Goal: Task Accomplishment & Management: Manage account settings

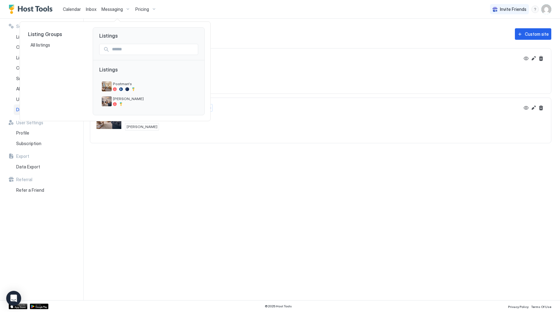
click at [112, 8] on div at bounding box center [280, 156] width 560 height 312
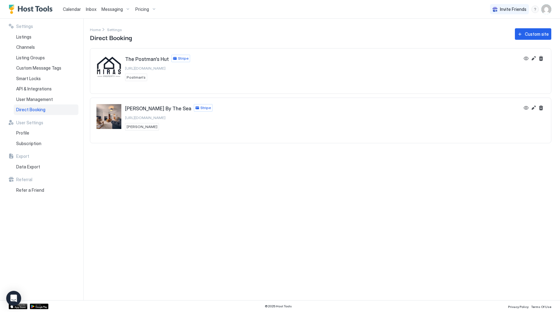
click at [116, 8] on span "Messaging" at bounding box center [111, 10] width 21 height 6
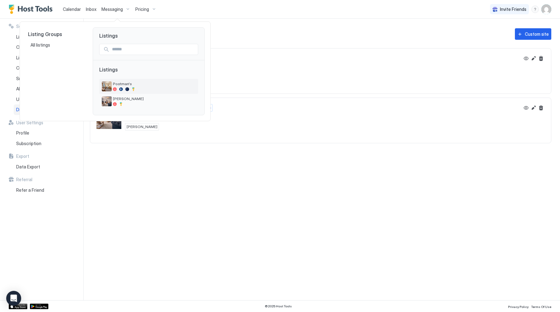
click at [125, 91] on div at bounding box center [154, 89] width 83 height 4
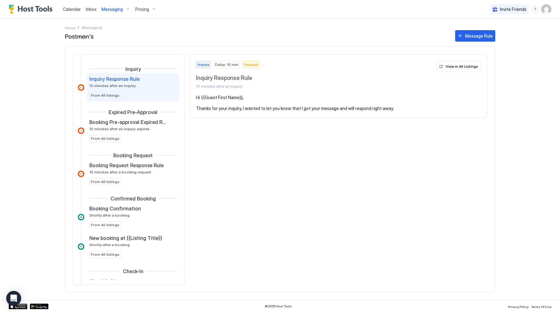
click at [89, 10] on span "Inbox" at bounding box center [91, 9] width 11 height 5
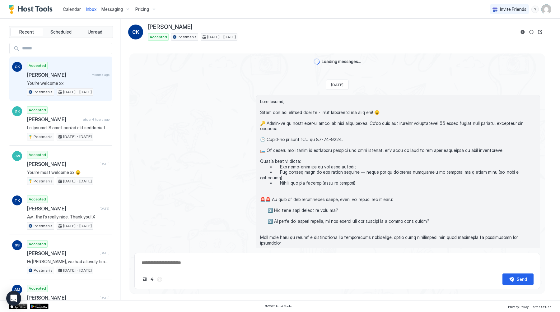
scroll to position [690, 0]
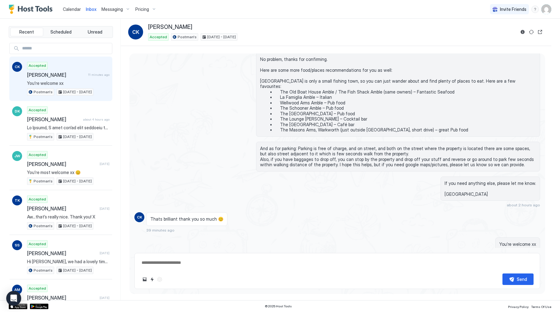
click at [67, 10] on span "Calendar" at bounding box center [72, 9] width 18 height 5
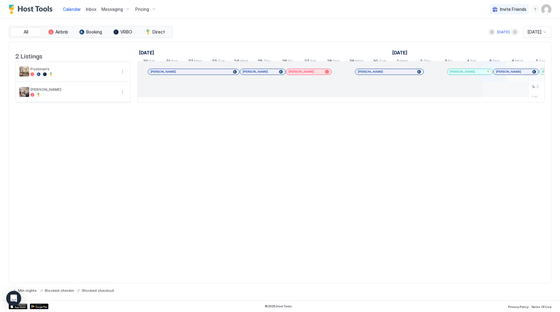
scroll to position [0, 346]
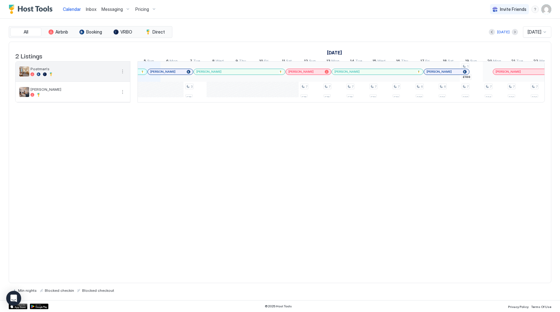
click at [49, 71] on span "Postman's" at bounding box center [73, 69] width 86 height 5
click at [123, 73] on button "More options" at bounding box center [122, 71] width 7 height 7
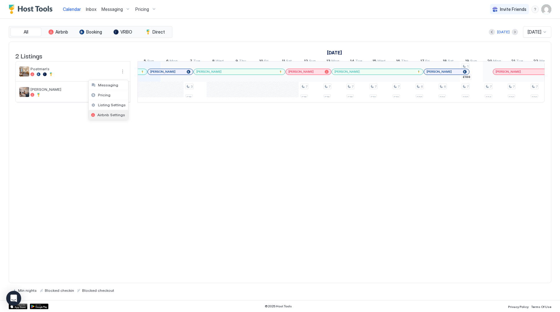
click at [109, 115] on span "Airbnb Settings" at bounding box center [111, 115] width 28 height 5
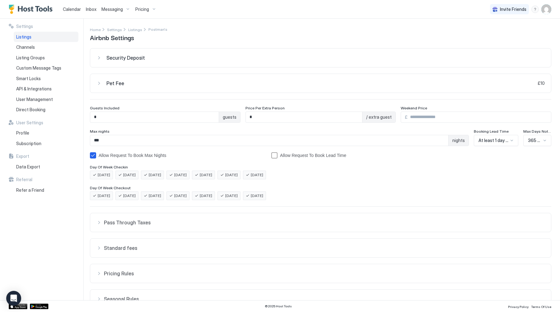
click at [119, 80] on button "Pet Fee £10" at bounding box center [320, 83] width 461 height 19
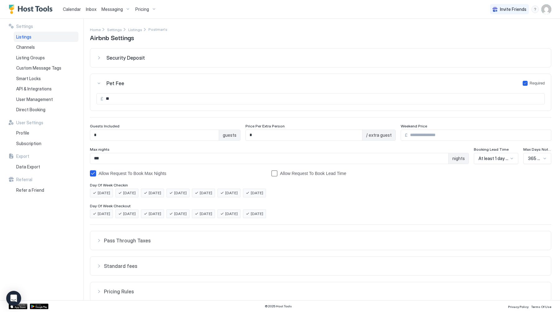
click at [126, 59] on span "Security Deposit" at bounding box center [125, 58] width 39 height 6
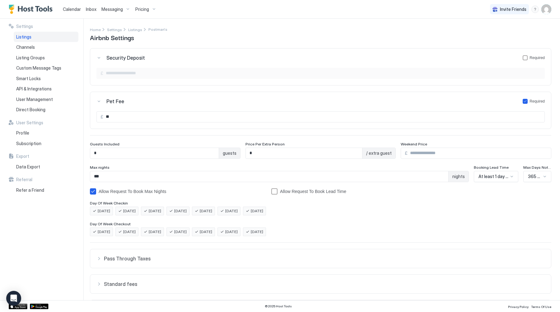
scroll to position [70, 0]
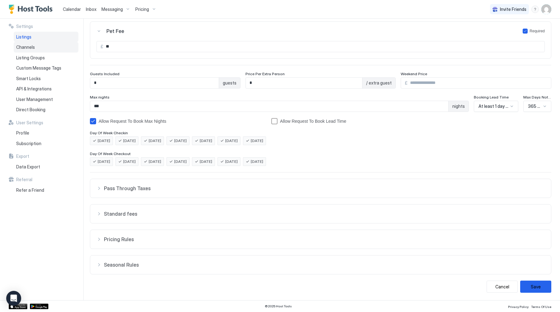
click at [51, 50] on div "Channels" at bounding box center [46, 47] width 65 height 11
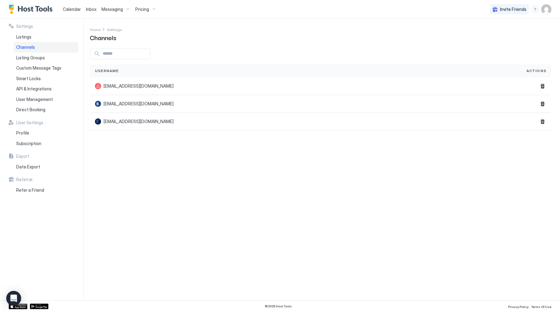
click at [74, 11] on span "Calendar" at bounding box center [72, 9] width 18 height 5
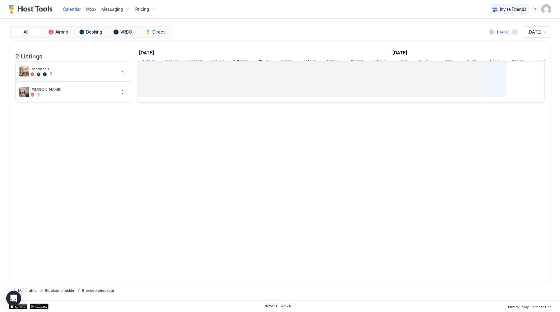
scroll to position [0, 346]
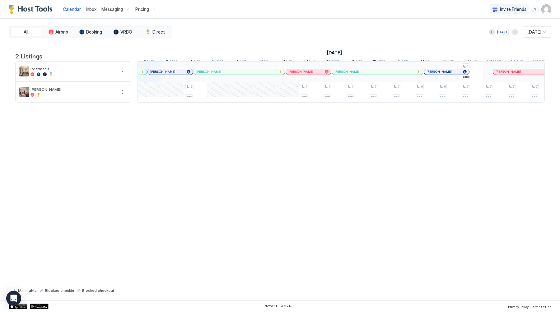
click at [146, 8] on span "Pricing" at bounding box center [142, 10] width 14 height 6
click at [154, 7] on div at bounding box center [280, 156] width 560 height 312
click at [154, 7] on div "Pricing" at bounding box center [146, 9] width 26 height 11
click at [140, 84] on div at bounding box center [141, 85] width 4 height 4
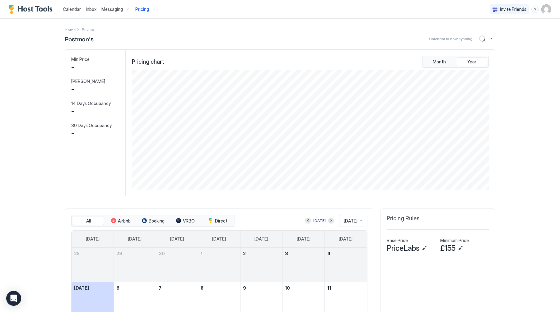
scroll to position [120, 358]
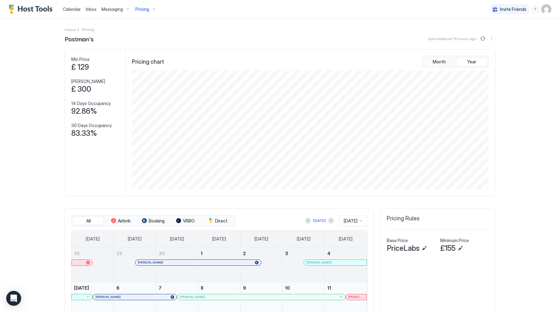
click at [152, 8] on div "Pricing" at bounding box center [146, 9] width 26 height 11
click at [134, 103] on div "[PERSON_NAME]" at bounding box center [143, 96] width 60 height 15
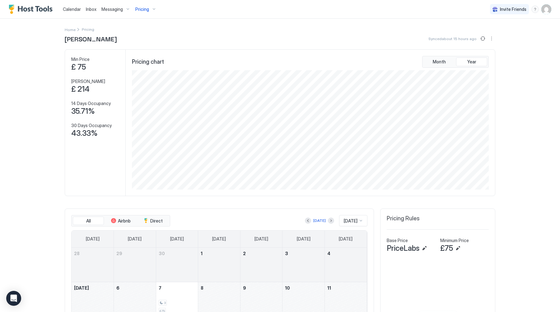
click at [113, 9] on span "Messaging" at bounding box center [111, 10] width 21 height 6
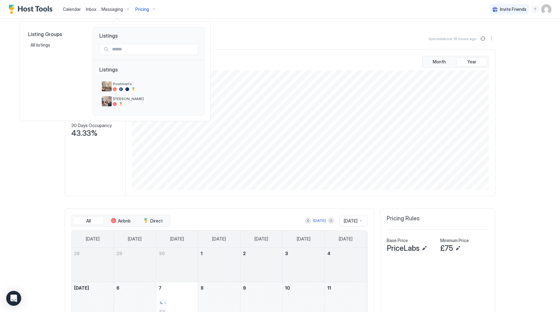
click at [98, 9] on div at bounding box center [280, 156] width 560 height 312
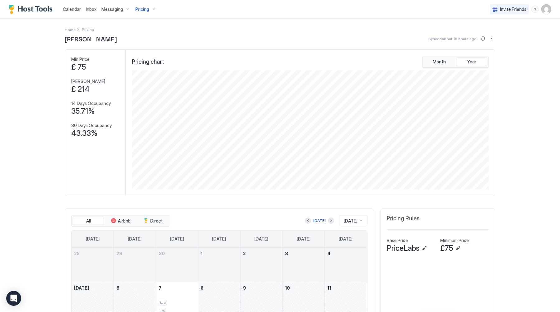
click at [90, 9] on span "Inbox" at bounding box center [91, 9] width 11 height 5
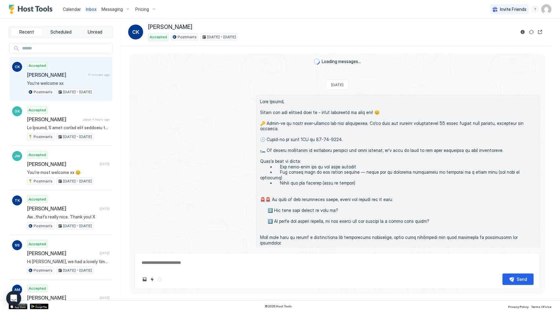
scroll to position [690, 0]
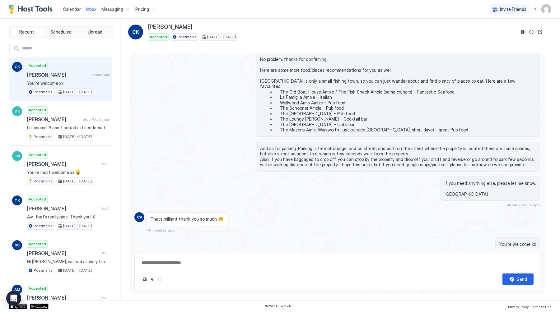
click at [72, 7] on span "Calendar" at bounding box center [72, 9] width 18 height 5
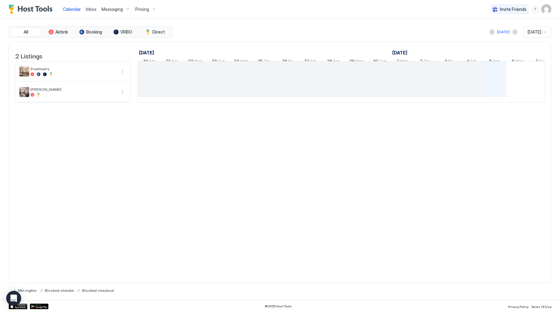
scroll to position [0, 346]
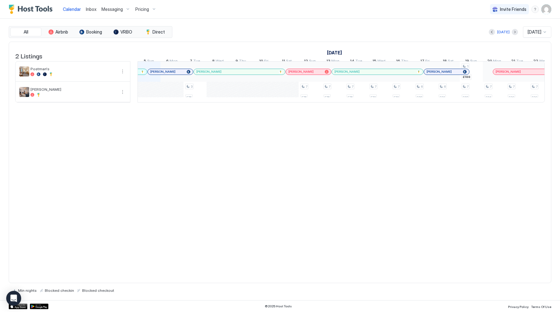
click at [541, 33] on span "[DATE]" at bounding box center [535, 32] width 14 height 6
click at [501, 30] on div "[DATE]" at bounding box center [503, 32] width 12 height 6
drag, startPoint x: 482, startPoint y: 74, endPoint x: 449, endPoint y: 73, distance: 33.0
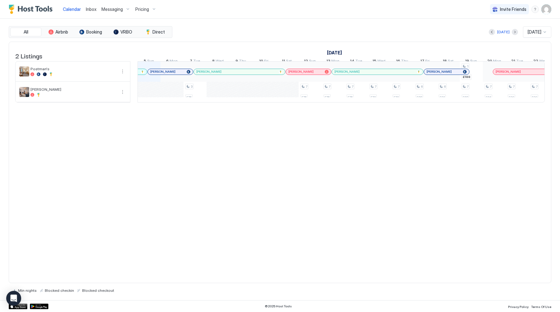
click at [449, 73] on div "3 £75 7 £75 7 £75 7 £75 7 £79 7 £79 6 £88 6 £91 1 £188 7 £83 7 £84 7 £90 7 £90 …" at bounding box center [460, 82] width 1336 height 41
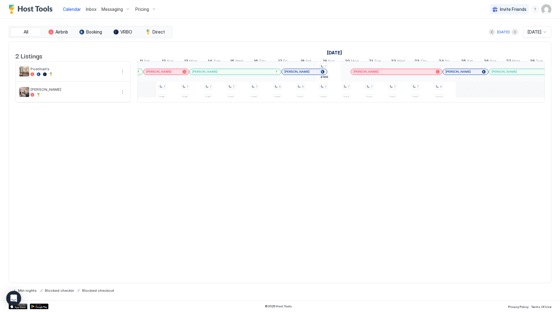
scroll to position [0, 0]
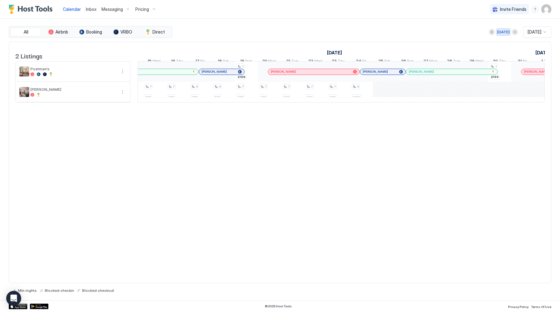
click at [500, 34] on div "[DATE]" at bounding box center [503, 32] width 12 height 6
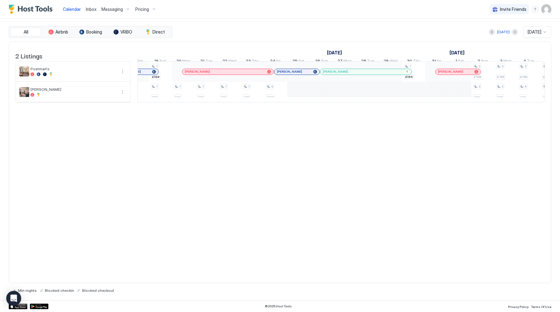
scroll to position [0, 693]
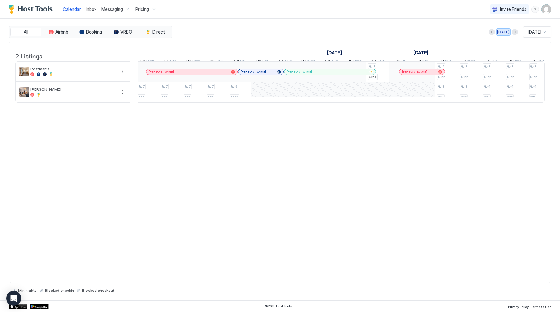
click at [501, 32] on div "[DATE]" at bounding box center [503, 32] width 12 height 6
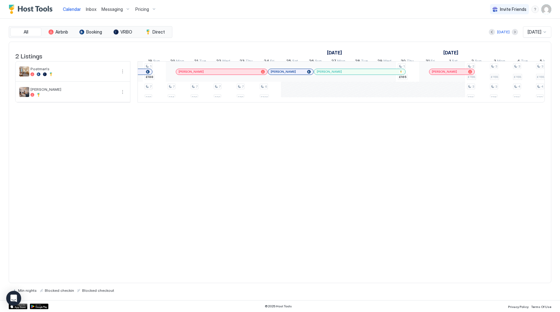
click at [144, 12] on span "Pricing" at bounding box center [142, 10] width 14 height 6
click at [135, 100] on div at bounding box center [135, 100] width 4 height 4
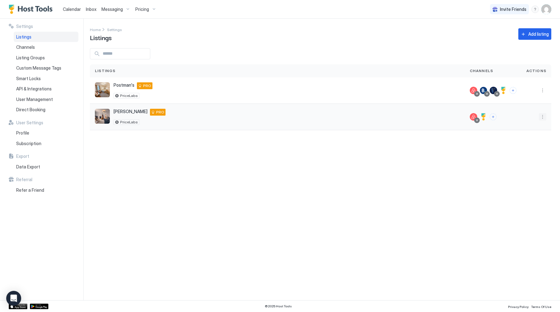
click at [542, 114] on button "More options" at bounding box center [542, 116] width 7 height 7
click at [530, 135] on div "Pricing" at bounding box center [526, 136] width 43 height 10
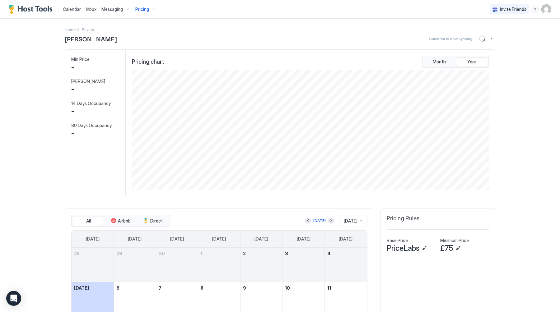
scroll to position [120, 358]
click at [426, 248] on button "Edit" at bounding box center [424, 248] width 7 height 7
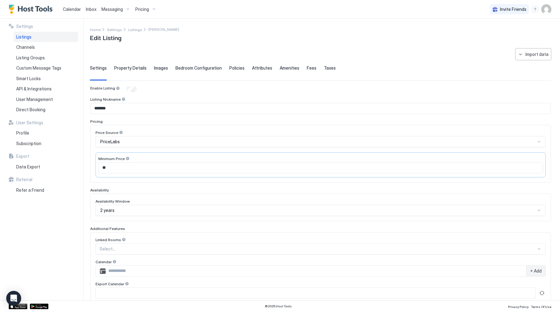
click at [135, 70] on span "Property Details" at bounding box center [130, 68] width 32 height 6
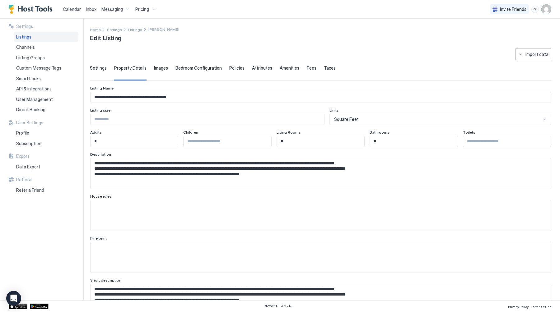
click at [195, 65] on span "Bedroom Configuration" at bounding box center [199, 68] width 46 height 6
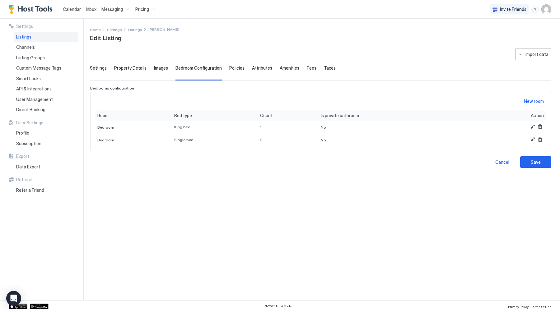
click at [229, 68] on span "Policies" at bounding box center [236, 68] width 15 height 6
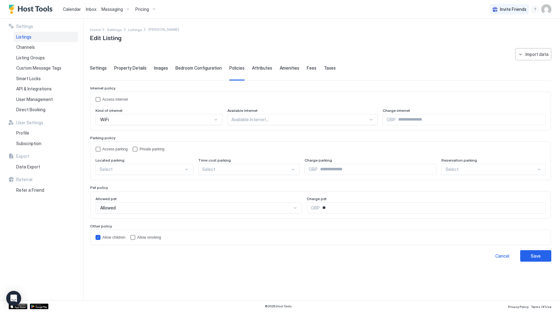
click at [256, 69] on span "Attributes" at bounding box center [262, 68] width 20 height 6
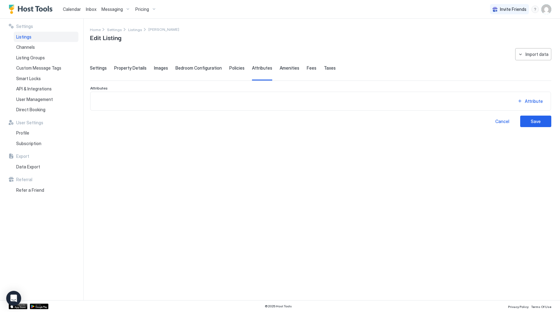
click at [281, 68] on span "Amenities" at bounding box center [290, 68] width 20 height 6
click at [309, 70] on span "Fees" at bounding box center [312, 68] width 10 height 6
click at [324, 70] on span "Taxes" at bounding box center [330, 68] width 12 height 6
click at [120, 68] on span "Property Details" at bounding box center [130, 68] width 32 height 6
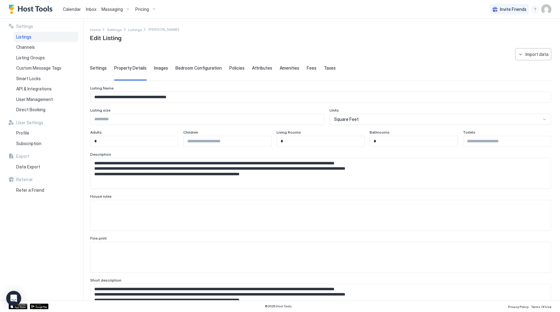
click at [97, 68] on span "Settings" at bounding box center [98, 68] width 17 height 6
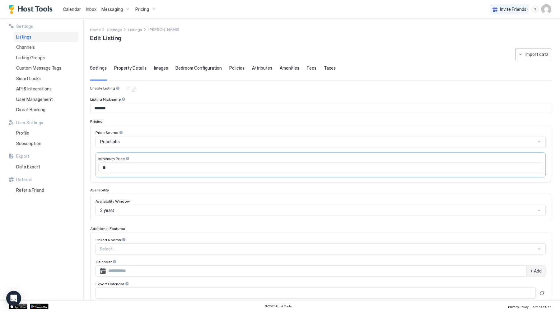
click at [39, 34] on div "Listings" at bounding box center [46, 37] width 65 height 11
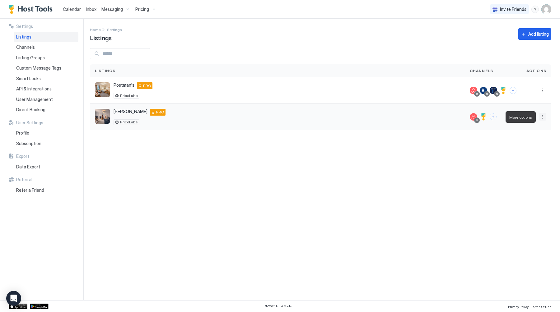
click at [544, 117] on button "More options" at bounding box center [542, 116] width 7 height 7
click at [535, 135] on div "Pricing" at bounding box center [526, 136] width 43 height 10
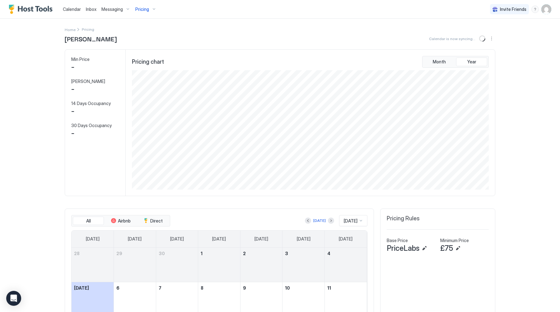
scroll to position [120, 358]
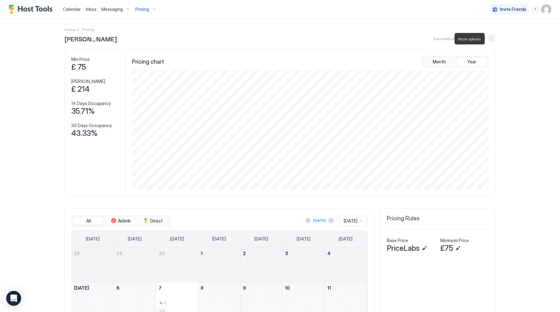
click at [492, 38] on button "More options" at bounding box center [491, 38] width 7 height 7
click at [516, 50] on div at bounding box center [280, 156] width 560 height 312
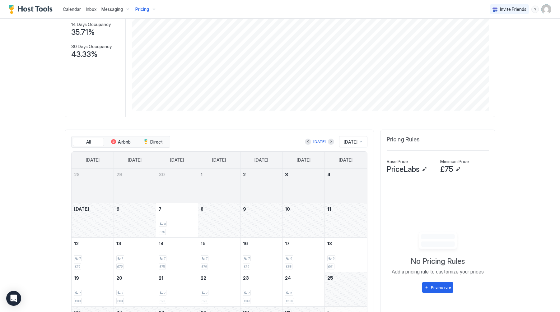
scroll to position [0, 0]
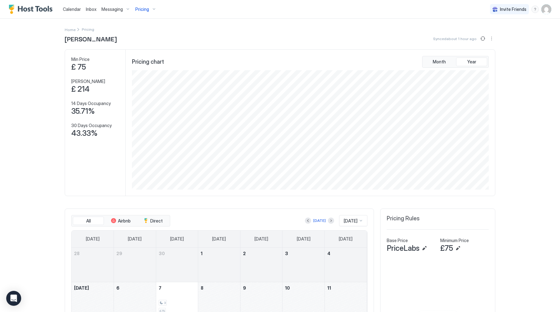
click at [104, 8] on span "Messaging" at bounding box center [111, 10] width 21 height 6
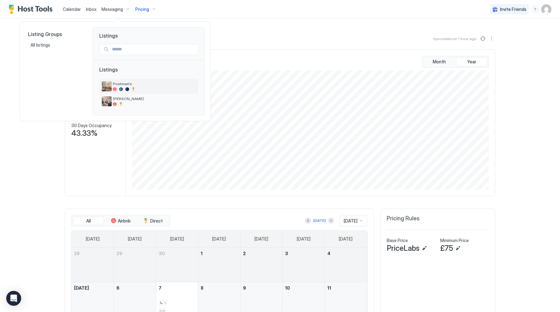
click at [116, 86] on span "Postman's" at bounding box center [154, 84] width 83 height 5
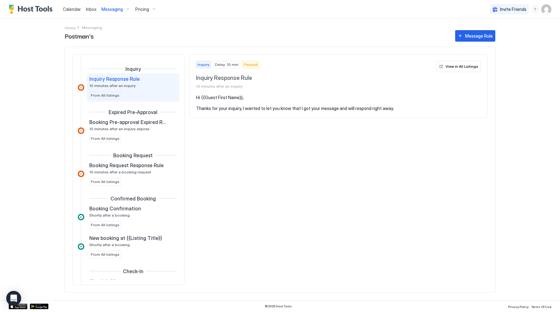
click at [94, 10] on span "Inbox" at bounding box center [91, 9] width 11 height 5
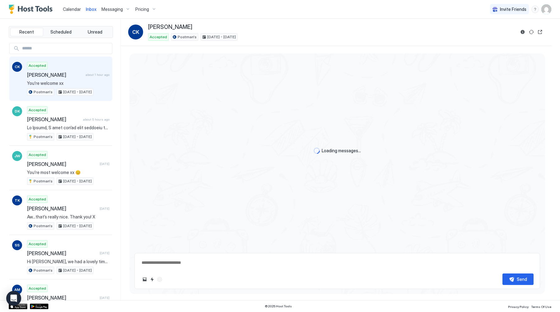
scroll to position [690, 0]
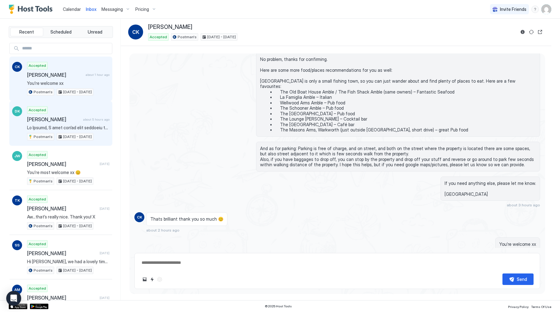
click at [70, 126] on span at bounding box center [68, 128] width 82 height 6
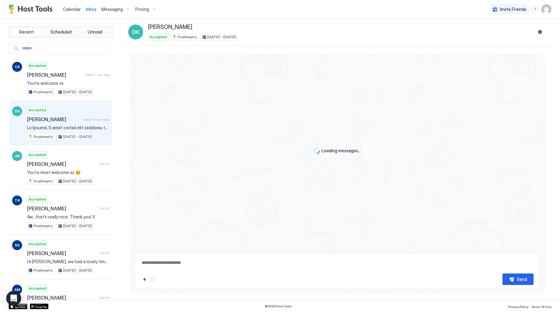
scroll to position [676, 0]
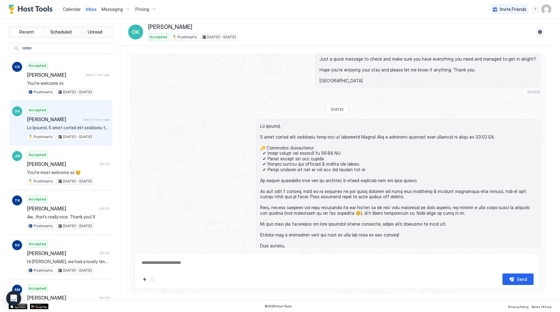
click at [543, 34] on button "Reservation information" at bounding box center [540, 31] width 7 height 7
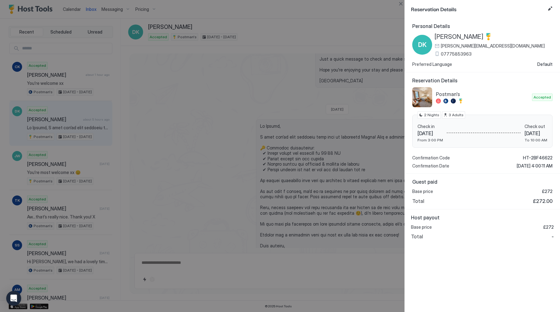
click at [454, 46] on span "[PERSON_NAME][EMAIL_ADDRESS][DOMAIN_NAME]" at bounding box center [493, 46] width 104 height 6
click at [398, 4] on button "Close" at bounding box center [400, 3] width 7 height 7
type textarea "*"
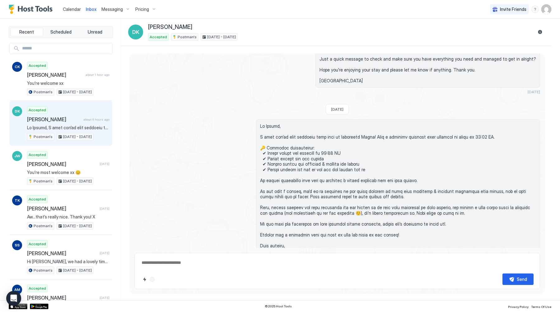
click at [75, 10] on span "Calendar" at bounding box center [72, 9] width 18 height 5
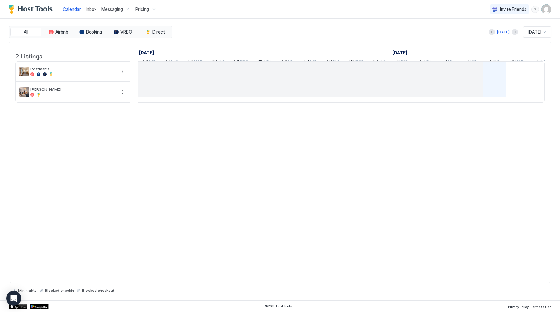
scroll to position [0, 346]
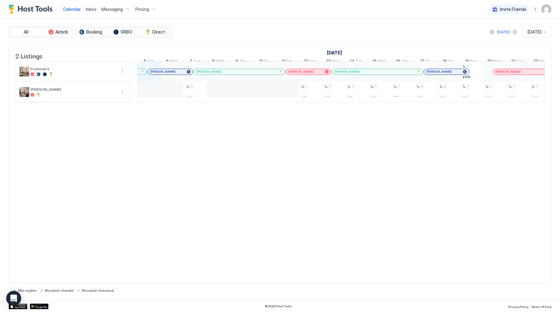
click at [175, 97] on div "3 £75 7 £75 7 £75 7 £75 7 £79 7 £79 6 £88 6 £91 1 £188 7 £83 7 £84 7 £90 7 £90 …" at bounding box center [460, 82] width 1336 height 41
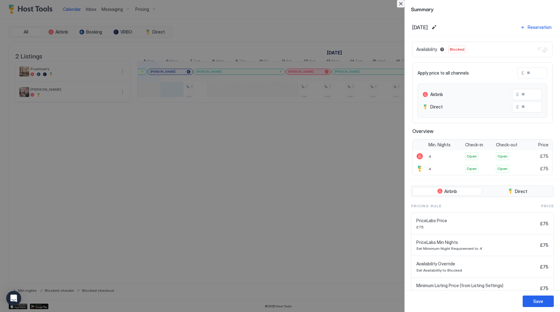
click at [401, 3] on button "Close" at bounding box center [400, 3] width 7 height 7
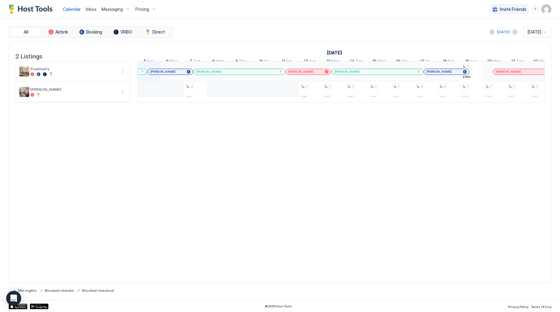
click at [549, 8] on img "User profile" at bounding box center [546, 9] width 10 height 10
click at [514, 34] on div "Settings" at bounding box center [511, 35] width 79 height 11
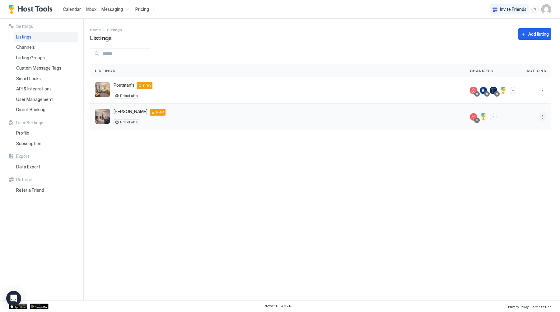
click at [544, 118] on button "More options" at bounding box center [542, 116] width 7 height 7
click at [535, 137] on div "Pricing" at bounding box center [526, 136] width 43 height 10
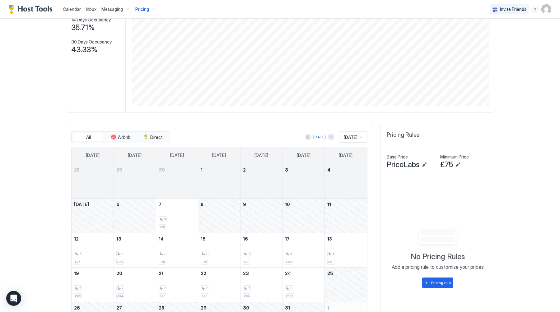
scroll to position [132, 0]
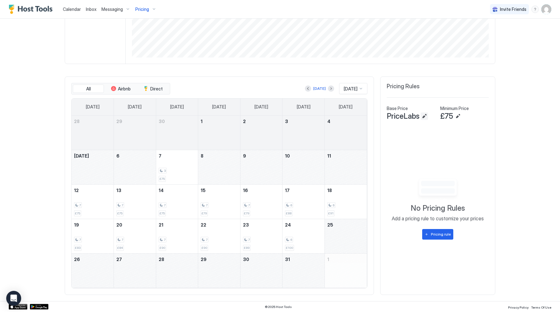
click at [424, 118] on button "Edit" at bounding box center [424, 116] width 7 height 7
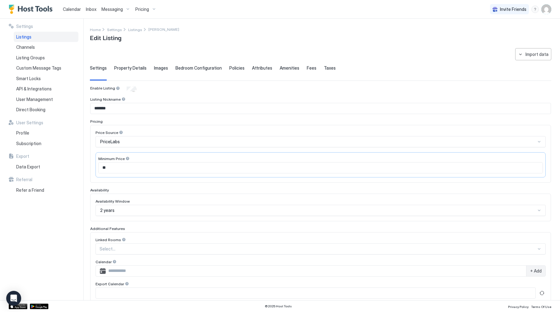
click at [135, 141] on div "PriceLabs" at bounding box center [318, 142] width 436 height 6
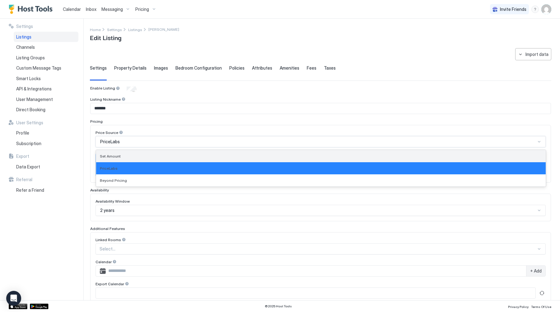
click at [124, 155] on div "Set Amount" at bounding box center [321, 156] width 442 height 5
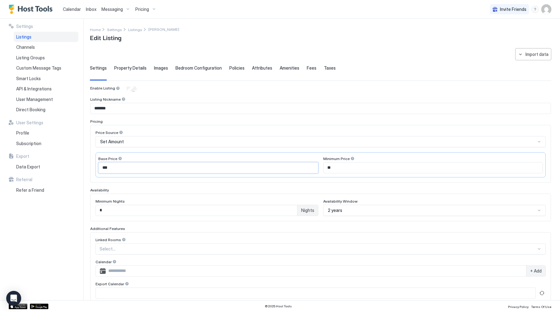
drag, startPoint x: 141, startPoint y: 171, endPoint x: 83, endPoint y: 171, distance: 58.2
click at [83, 171] on div "**********" at bounding box center [280, 160] width 560 height 282
type input "***"
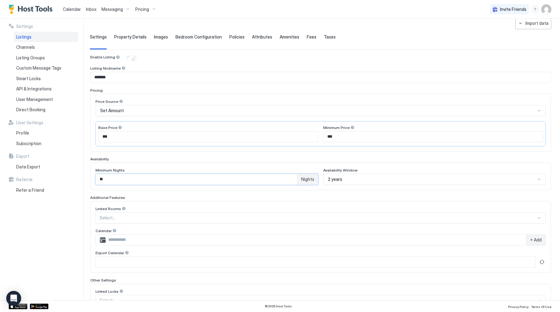
scroll to position [77, 0]
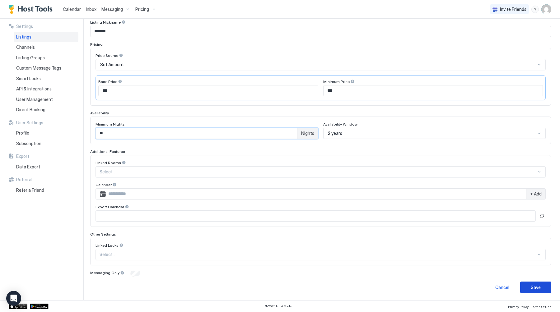
type input "**"
click at [529, 291] on button "Save" at bounding box center [535, 288] width 31 height 12
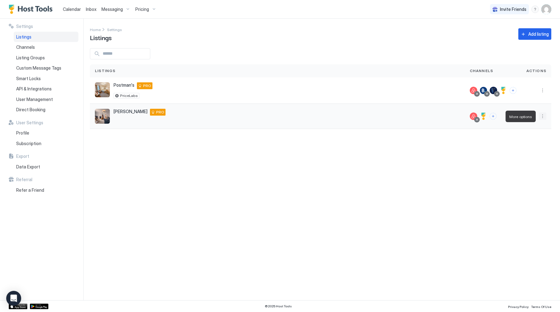
click at [543, 118] on button "More options" at bounding box center [542, 116] width 7 height 7
click at [528, 138] on div "Pricing" at bounding box center [526, 135] width 43 height 10
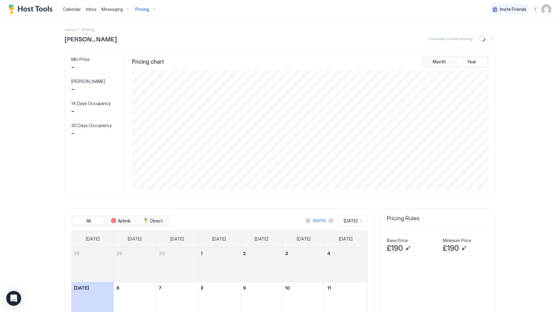
scroll to position [120, 358]
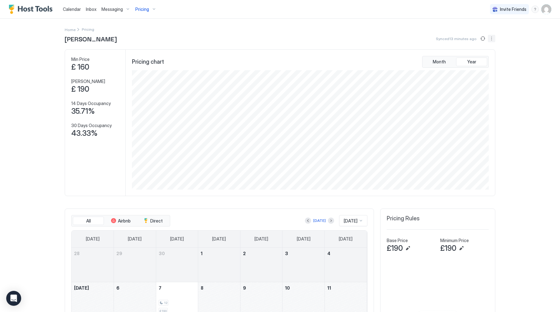
click at [490, 36] on button "More options" at bounding box center [491, 38] width 7 height 7
click at [528, 112] on div at bounding box center [280, 156] width 560 height 312
click at [466, 246] on div "£190" at bounding box center [464, 248] width 49 height 9
click at [410, 247] on button "Edit" at bounding box center [407, 248] width 7 height 7
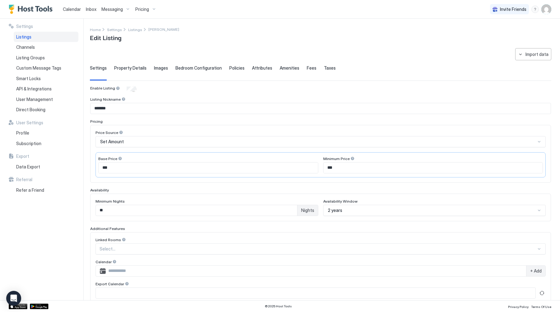
click at [190, 141] on div "Set Amount" at bounding box center [318, 142] width 436 height 6
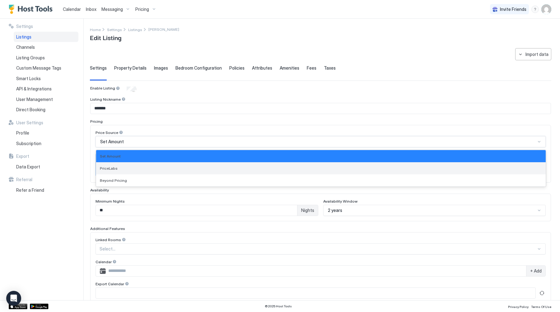
click at [173, 167] on div "PriceLabs" at bounding box center [321, 168] width 442 height 5
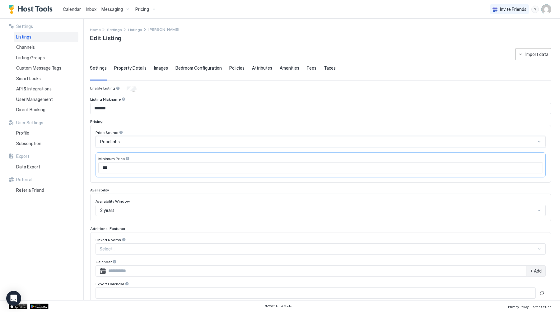
click at [173, 167] on input "***" at bounding box center [321, 168] width 444 height 11
type input "**"
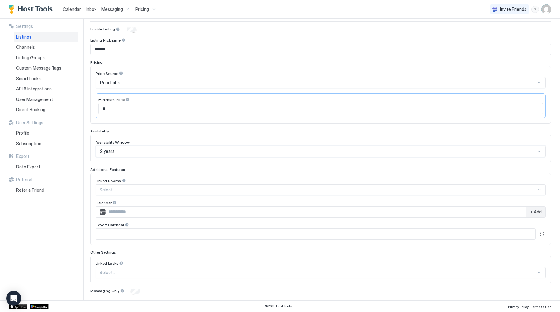
scroll to position [60, 0]
click at [128, 150] on div "2 years" at bounding box center [318, 151] width 436 height 6
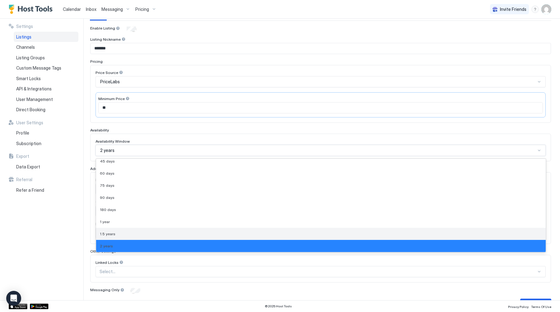
click at [128, 233] on div "1.5 years" at bounding box center [321, 234] width 442 height 5
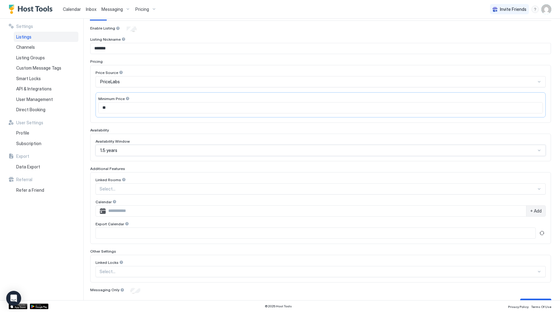
click at [136, 142] on div "Availability Window" at bounding box center [321, 142] width 450 height 6
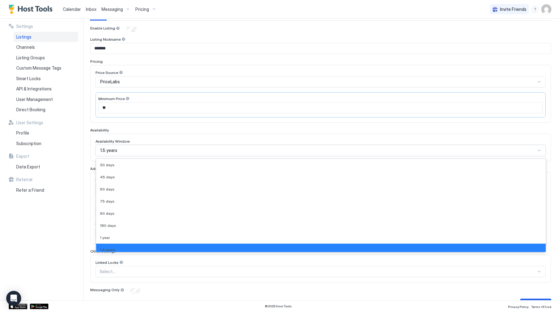
click at [134, 152] on div "1.5 years" at bounding box center [318, 151] width 436 height 6
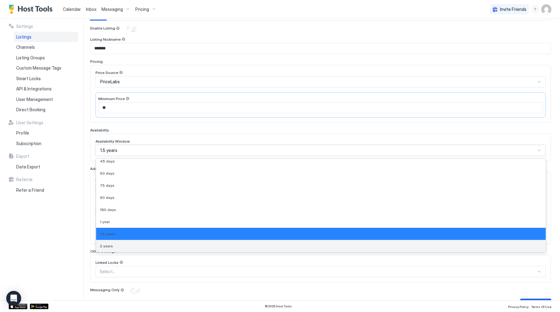
click at [118, 243] on div "2 years" at bounding box center [321, 246] width 450 height 12
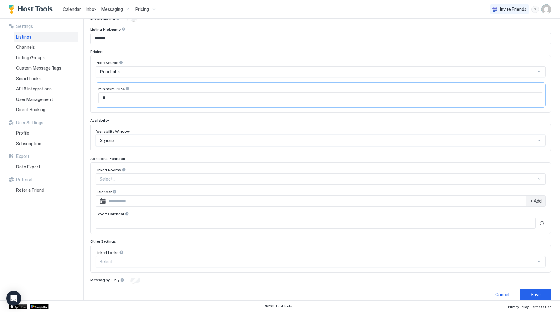
scroll to position [77, 0]
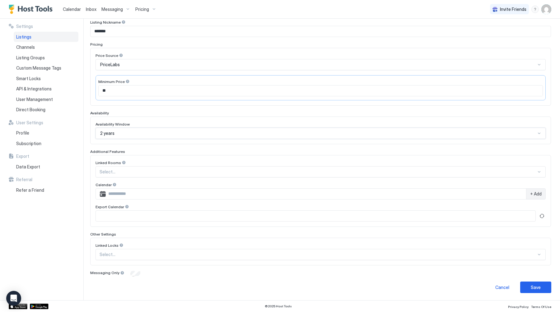
click at [129, 131] on div "2 years" at bounding box center [318, 134] width 436 height 6
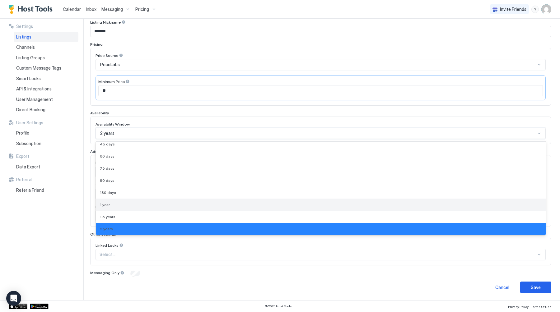
click at [121, 205] on div "1 year" at bounding box center [321, 205] width 442 height 5
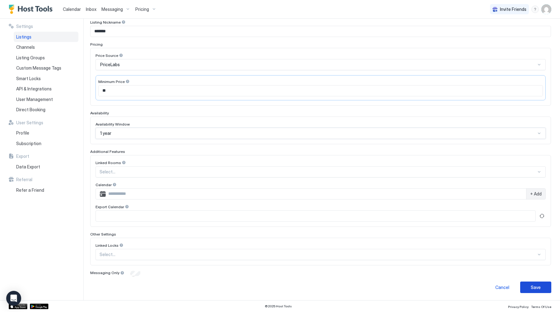
click at [542, 287] on button "Save" at bounding box center [535, 288] width 31 height 12
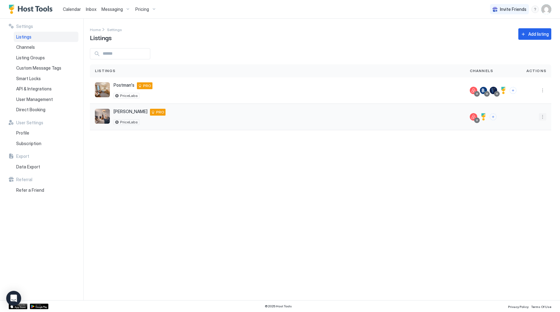
click at [541, 117] on button "More options" at bounding box center [542, 116] width 7 height 7
click at [536, 134] on div "Pricing" at bounding box center [526, 136] width 43 height 10
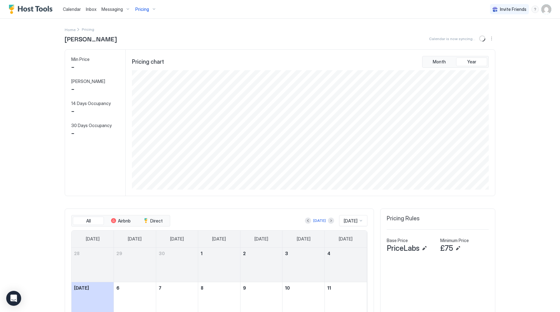
scroll to position [120, 358]
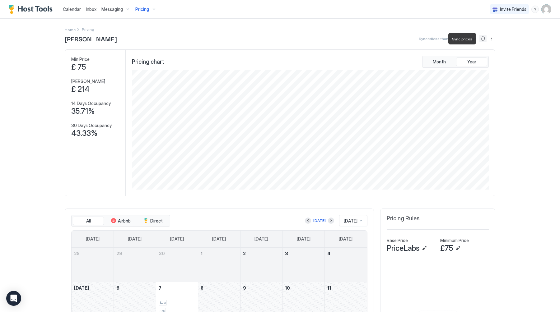
click at [479, 37] on button "Sync prices" at bounding box center [482, 38] width 7 height 7
click at [484, 40] on button "Sync prices" at bounding box center [482, 38] width 7 height 7
click at [492, 39] on button "More options" at bounding box center [491, 38] width 7 height 7
click at [526, 63] on div at bounding box center [280, 156] width 560 height 312
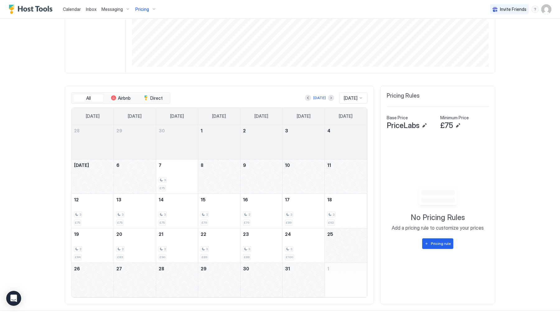
scroll to position [132, 0]
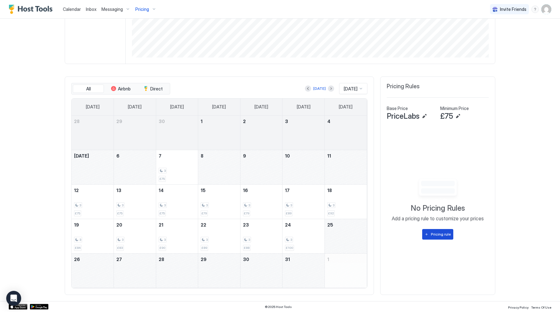
click at [443, 235] on div "Pricing rule" at bounding box center [441, 235] width 20 height 6
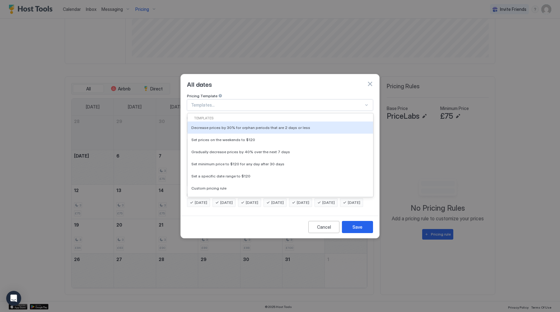
click at [227, 102] on div at bounding box center [277, 105] width 173 height 6
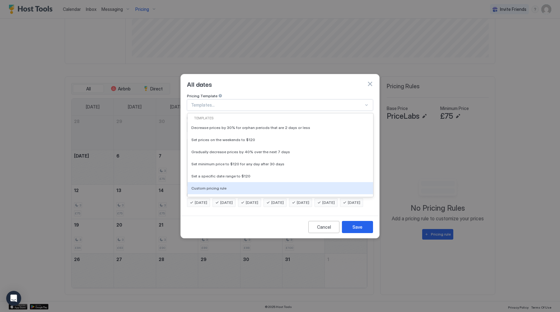
click at [227, 223] on div "Cancel Save" at bounding box center [280, 227] width 199 height 22
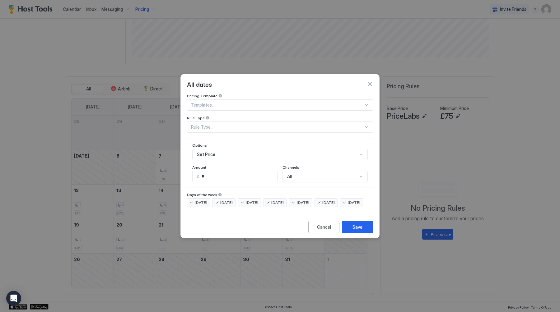
click at [237, 122] on div "Rule Type..." at bounding box center [280, 127] width 186 height 11
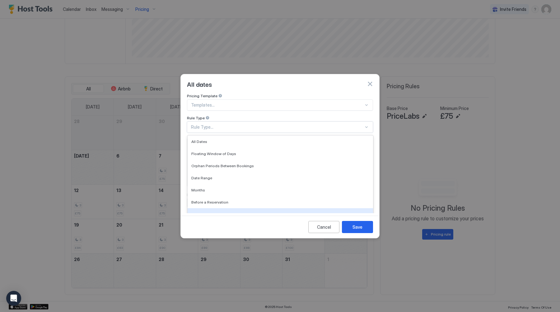
click at [241, 221] on div "All dates Pricing Template Templates... Rule Type After a Reservation, 7 of 7. …" at bounding box center [279, 156] width 199 height 165
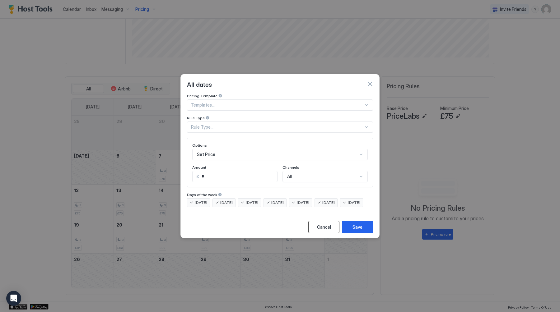
click at [325, 231] on div "Cancel" at bounding box center [324, 227] width 14 height 7
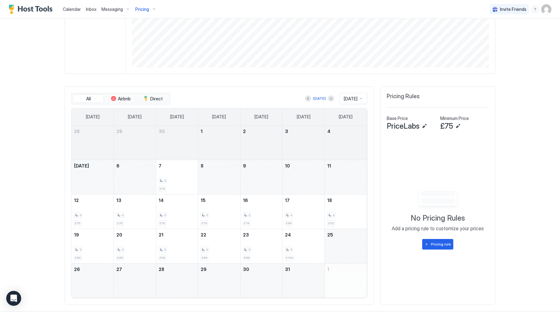
scroll to position [117, 0]
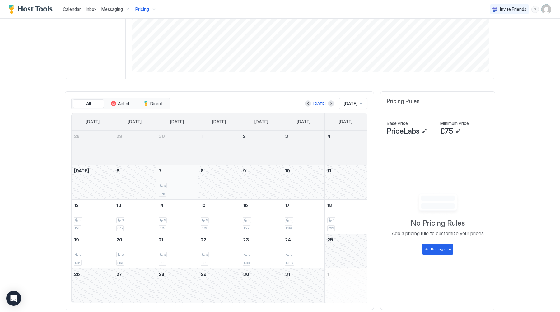
click at [177, 181] on div "3 £75" at bounding box center [177, 182] width 37 height 29
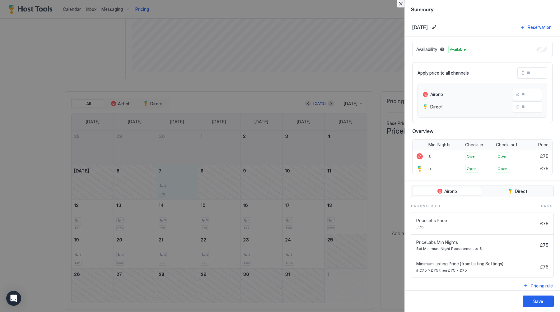
click at [402, 5] on button "Close" at bounding box center [400, 3] width 7 height 7
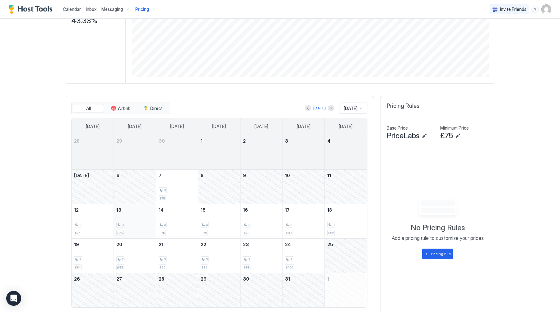
scroll to position [132, 0]
